Goal: Task Accomplishment & Management: Manage account settings

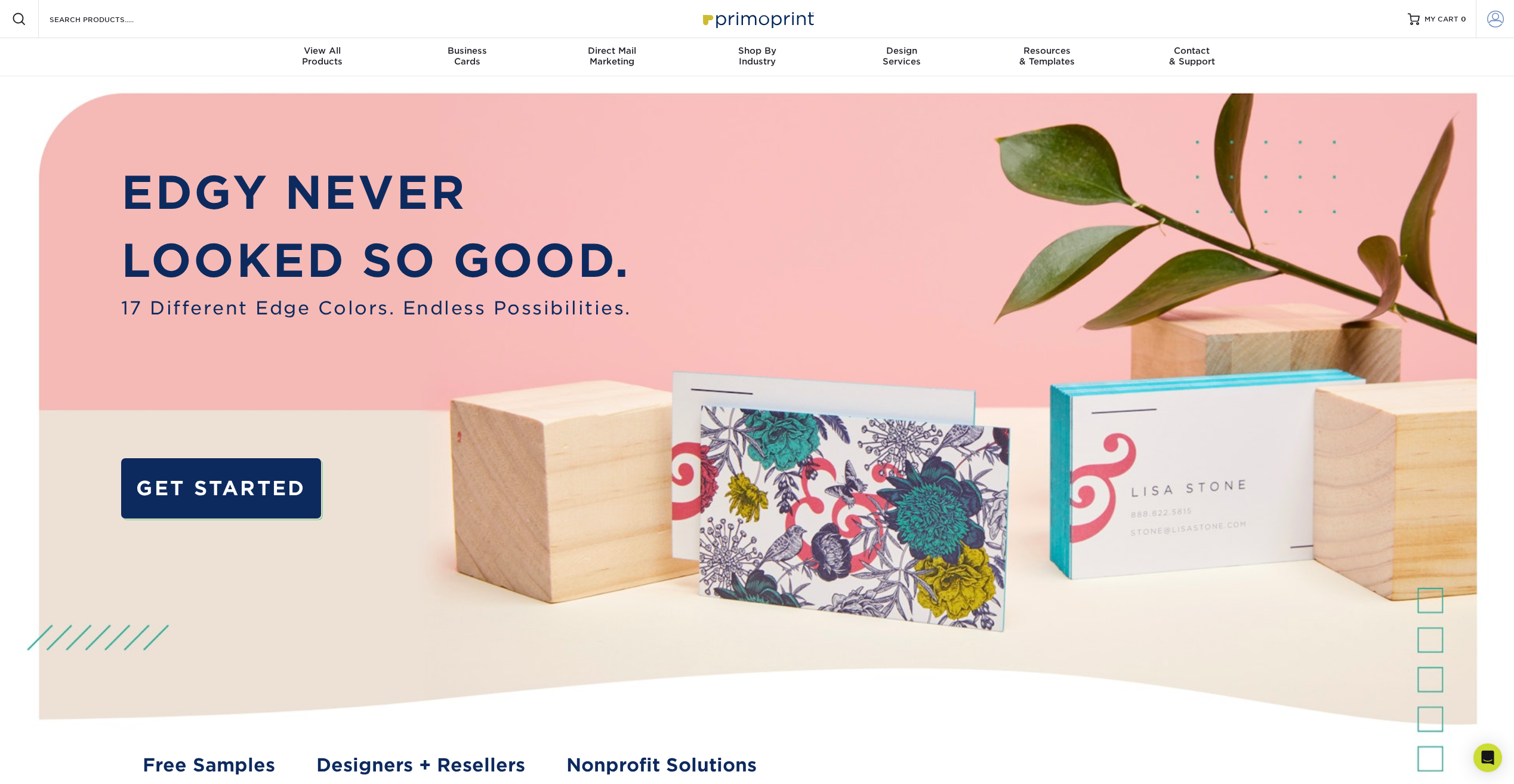
click at [1503, 22] on span at bounding box center [1496, 19] width 17 height 17
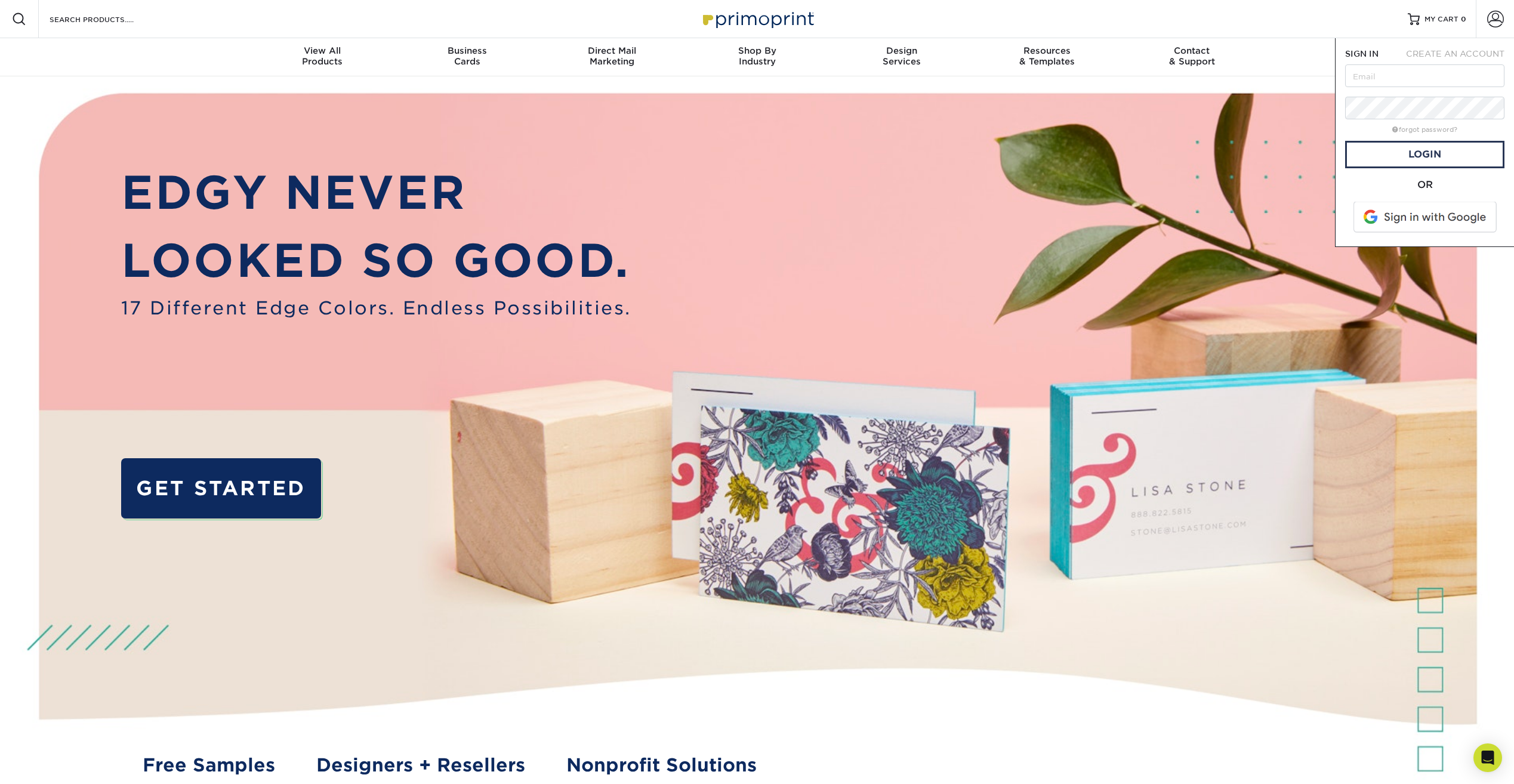
click at [1420, 222] on span at bounding box center [1426, 217] width 152 height 31
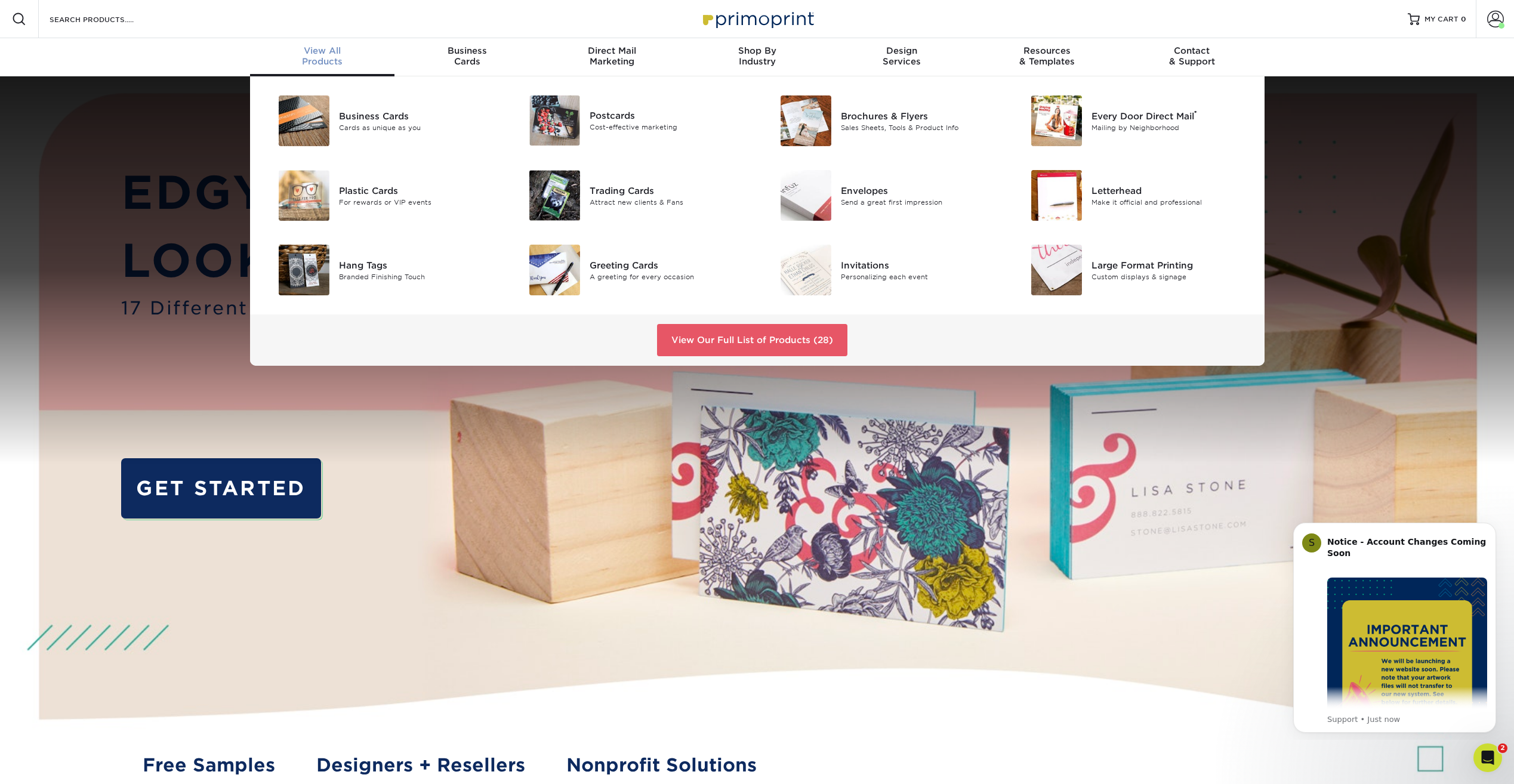
click at [312, 61] on div "View All Products" at bounding box center [322, 56] width 145 height 21
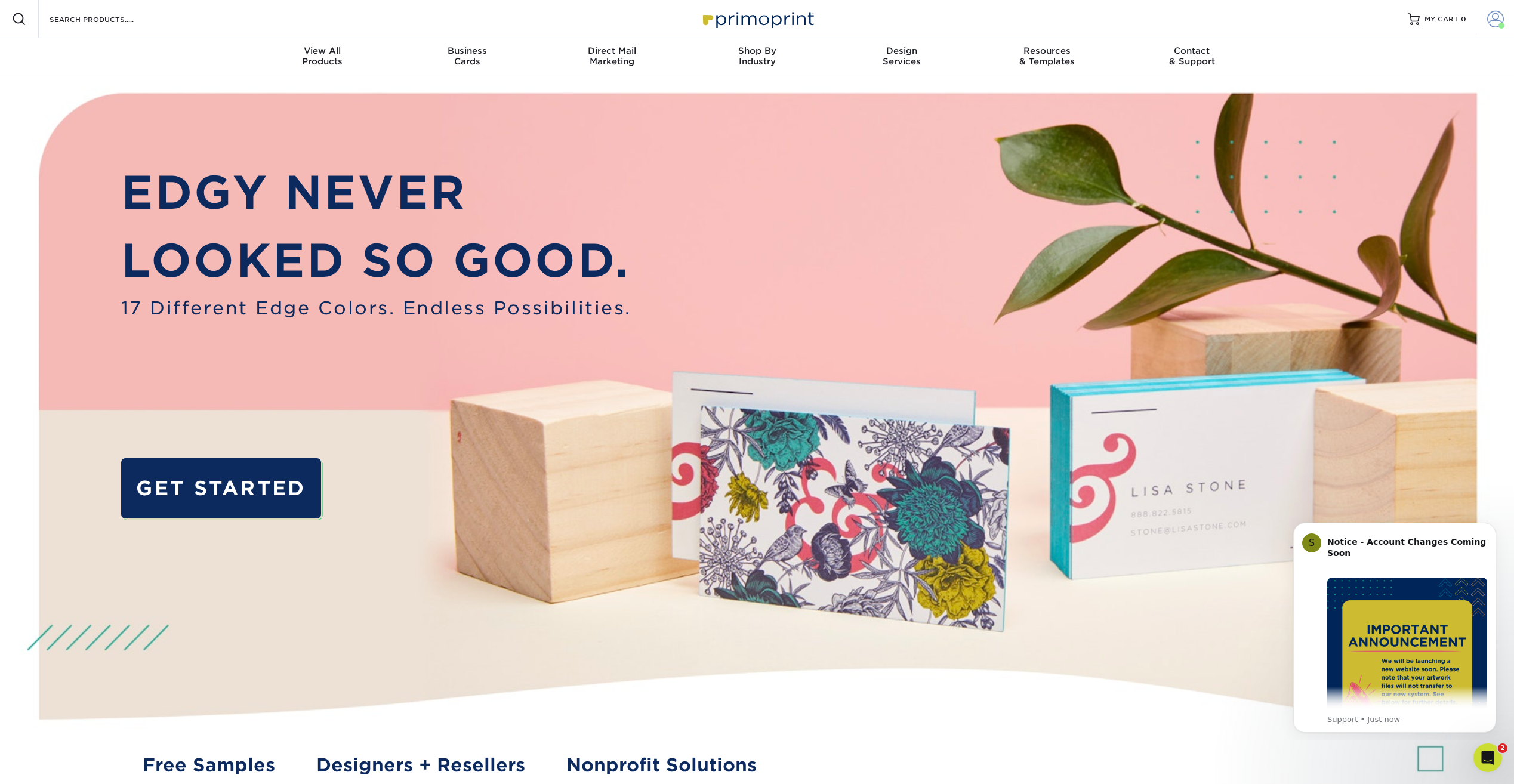
click at [1501, 24] on span at bounding box center [1501, 26] width 6 height 6
click at [1401, 101] on link "Active Orders" at bounding box center [1424, 100] width 150 height 16
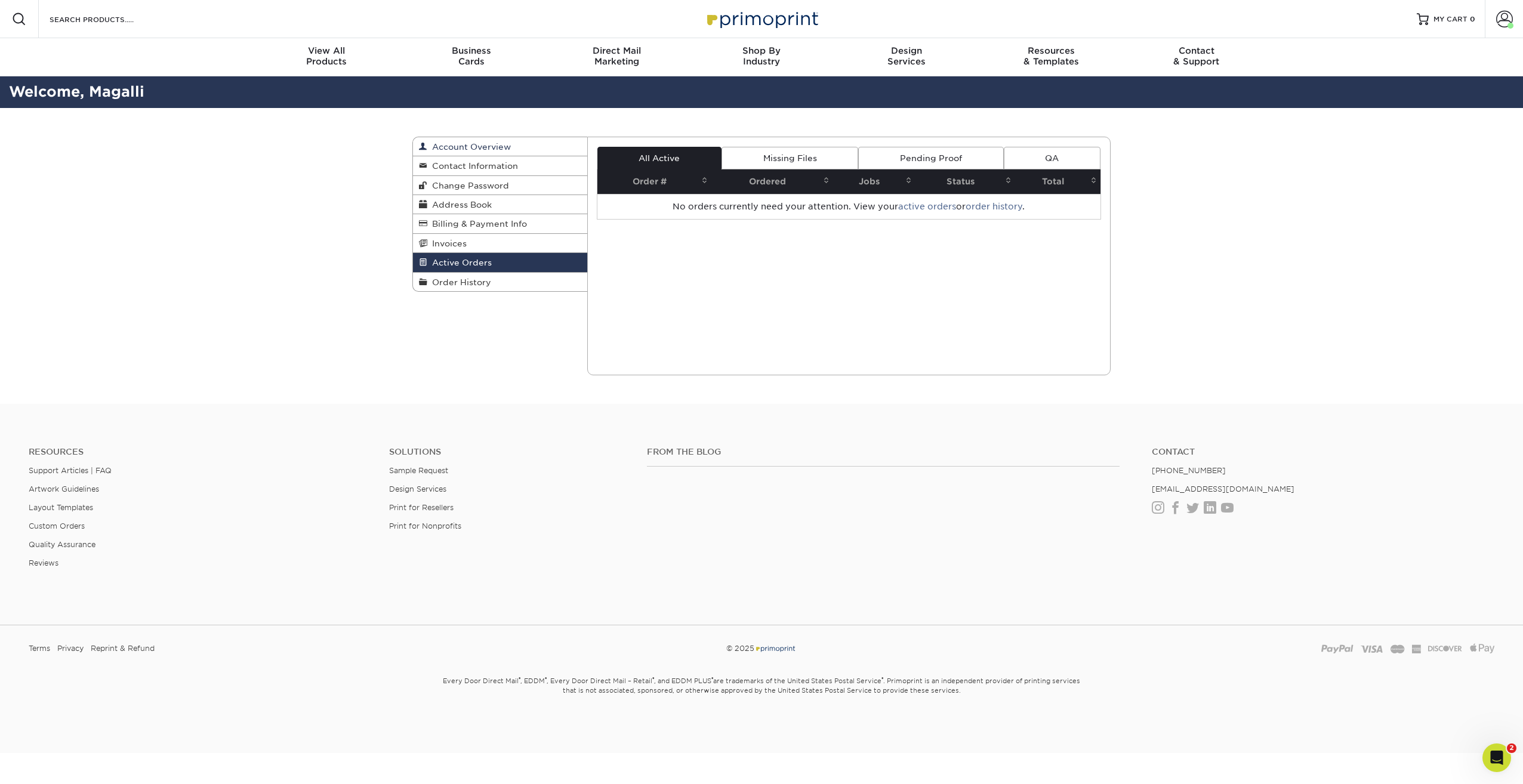
click at [473, 147] on span "Account Overview" at bounding box center [469, 147] width 84 height 10
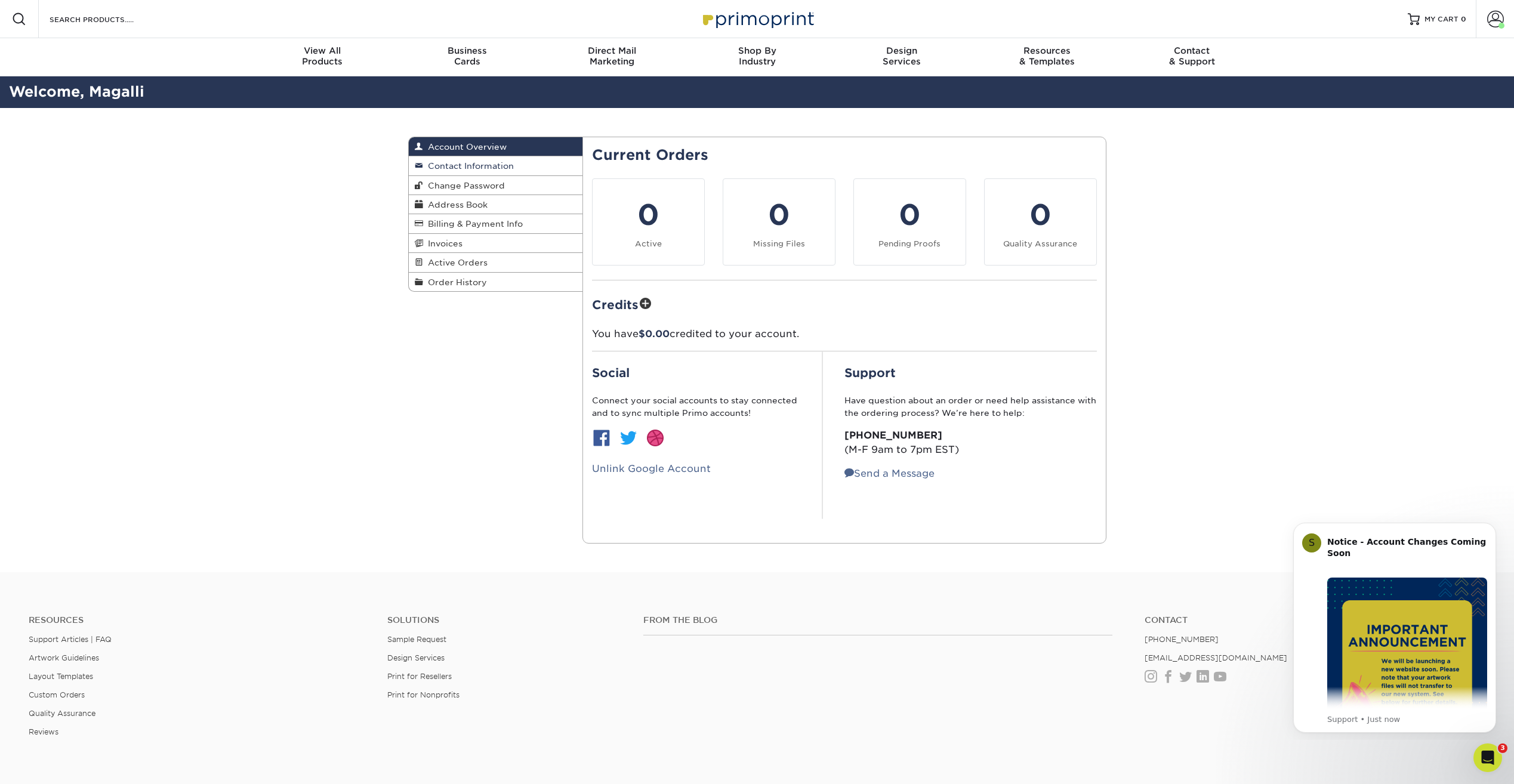
click at [475, 167] on span "Contact Information" at bounding box center [468, 166] width 91 height 10
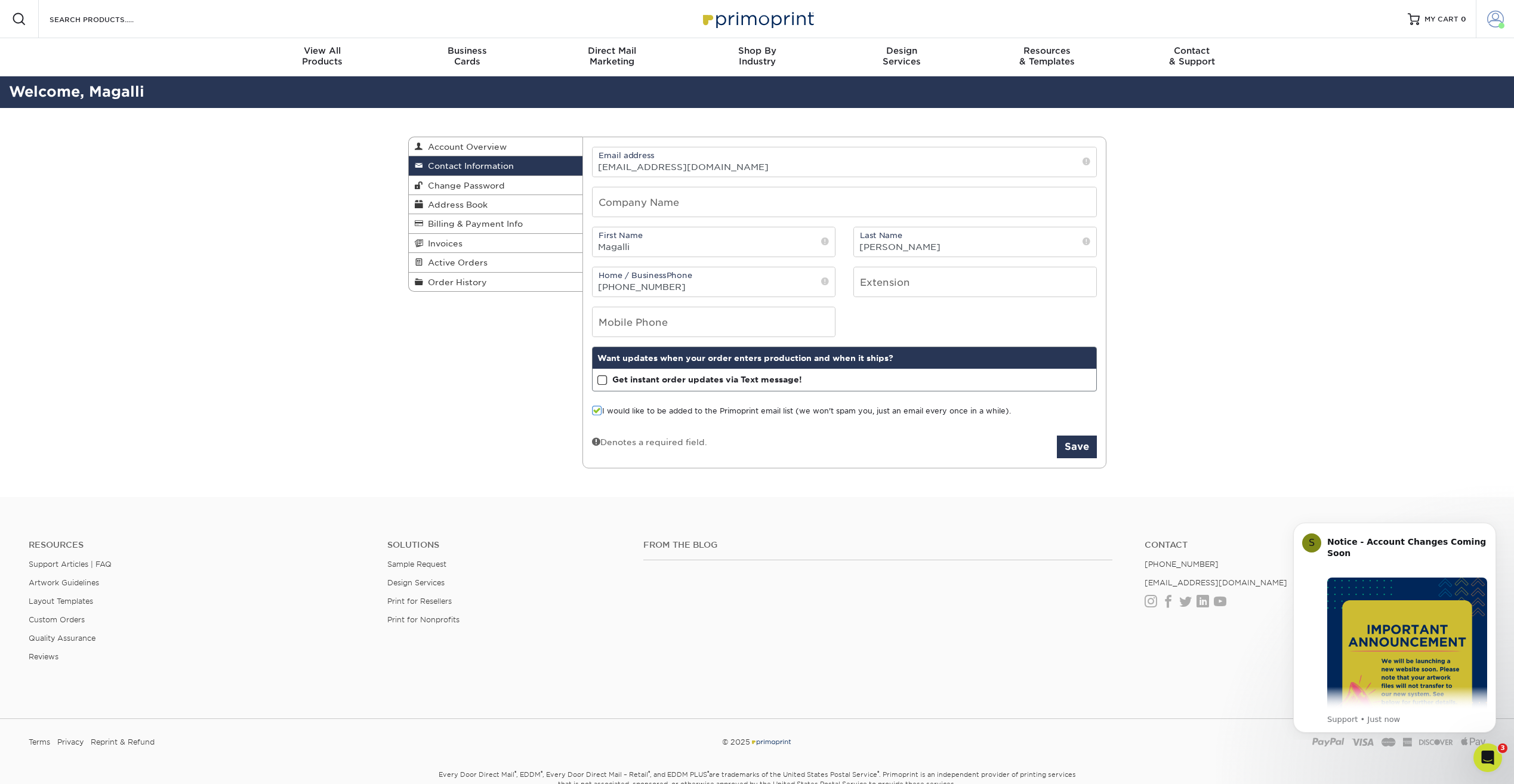
click at [1491, 23] on span at bounding box center [1496, 19] width 17 height 17
click at [652, 251] on input "Magalli" at bounding box center [714, 242] width 242 height 29
click at [884, 325] on div "Mobile Phone" at bounding box center [844, 322] width 523 height 30
